Goal: Contribute content

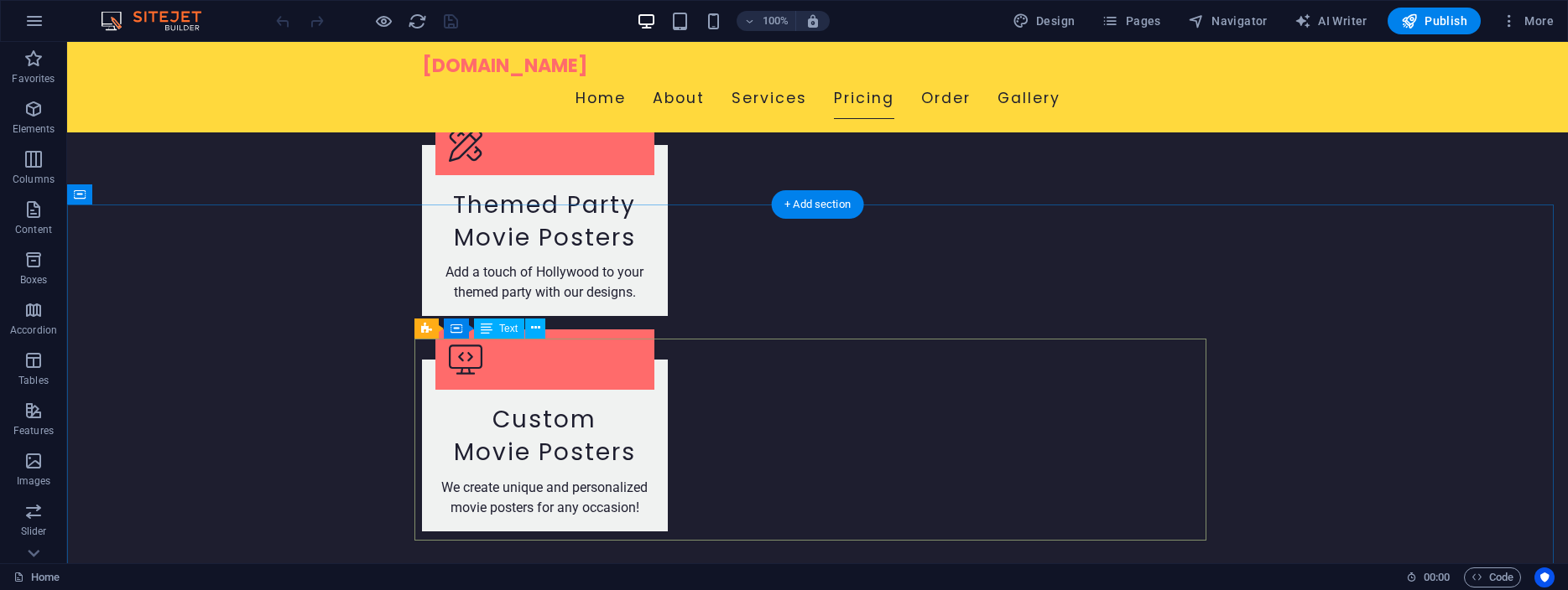
scroll to position [2924, 0]
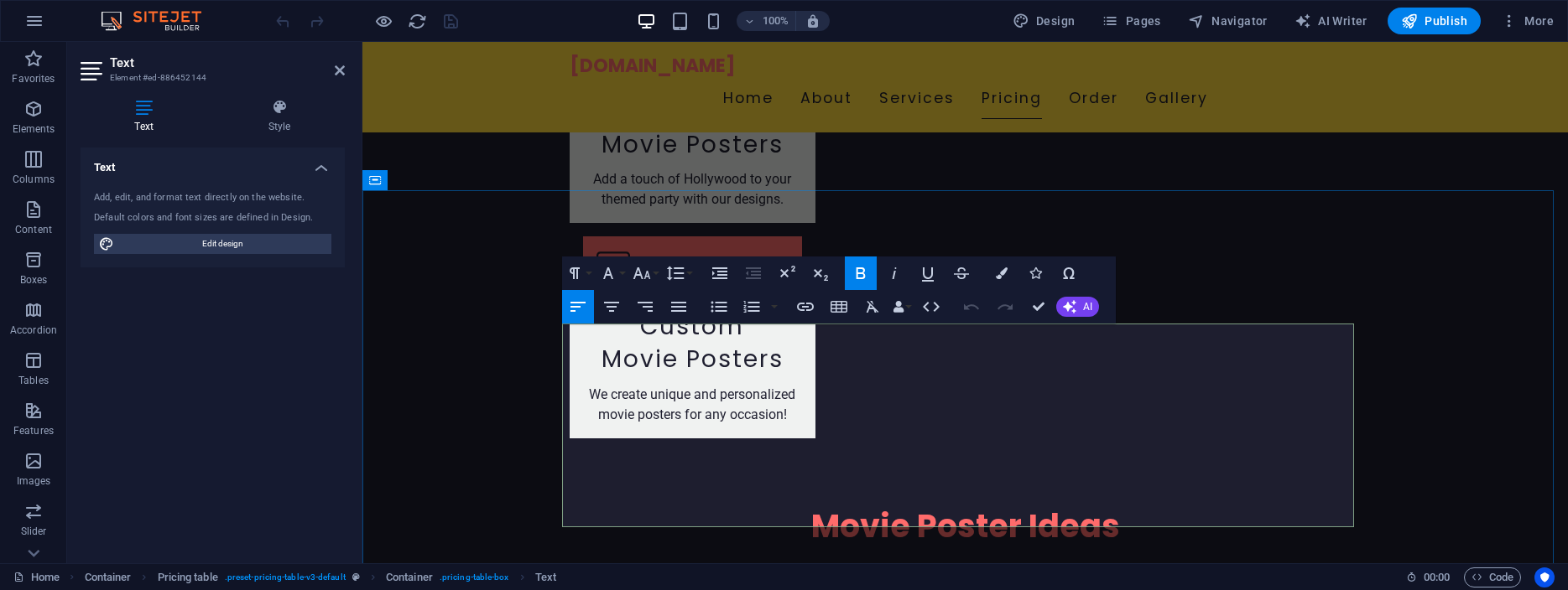
scroll to position [2832, 0]
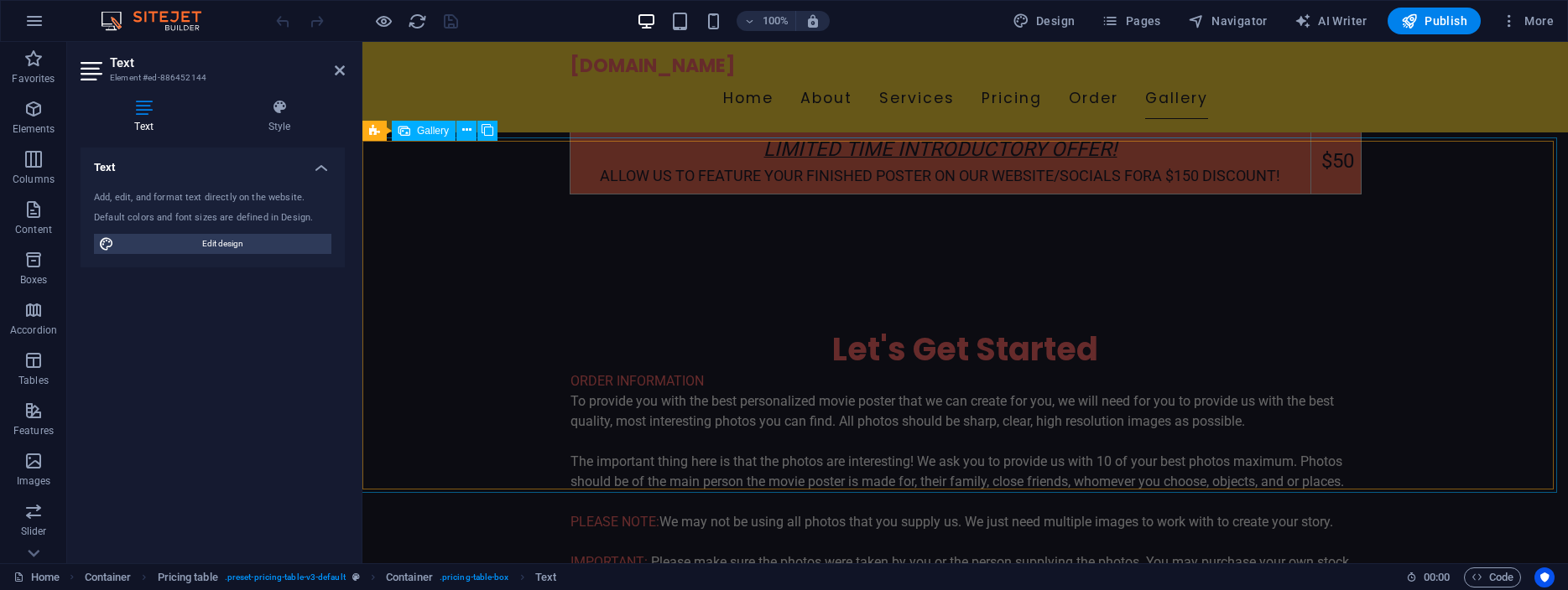
scroll to position [4370, 0]
click at [1436, 22] on span "Publish" at bounding box center [1433, 21] width 66 height 17
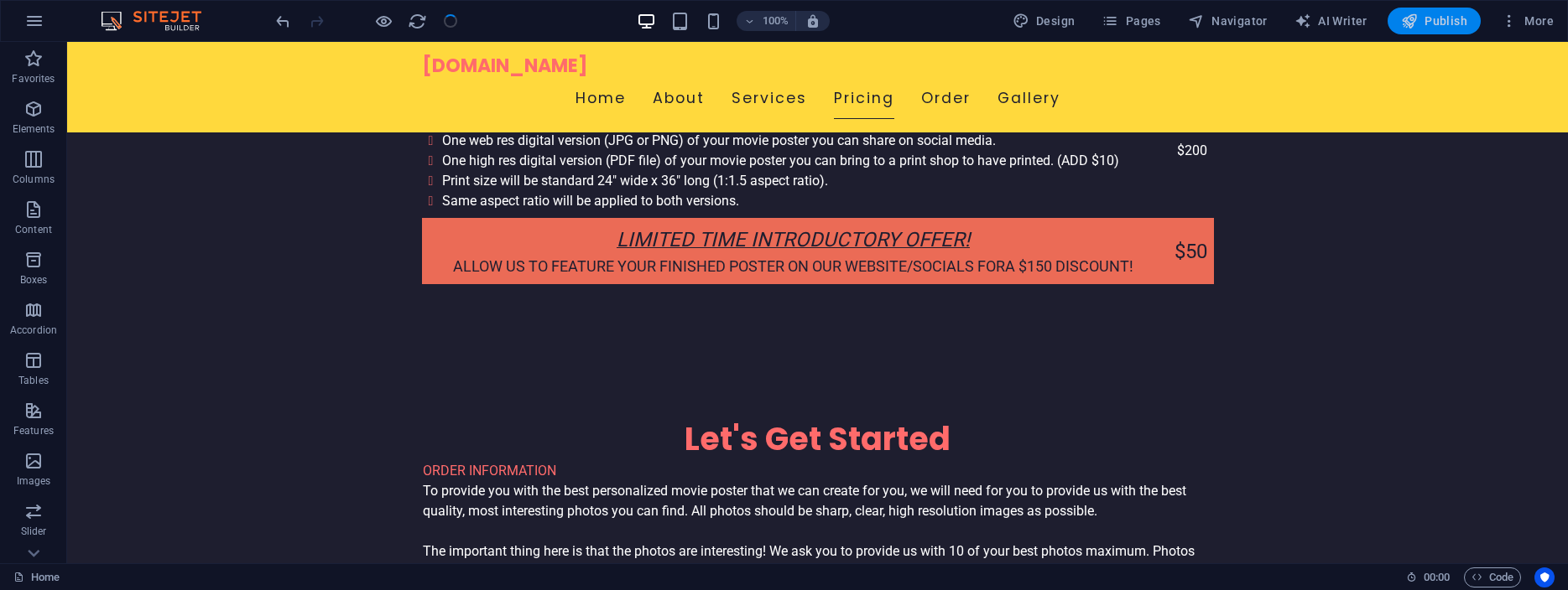
scroll to position [3046, 0]
